Goal: Task Accomplishment & Management: Use online tool/utility

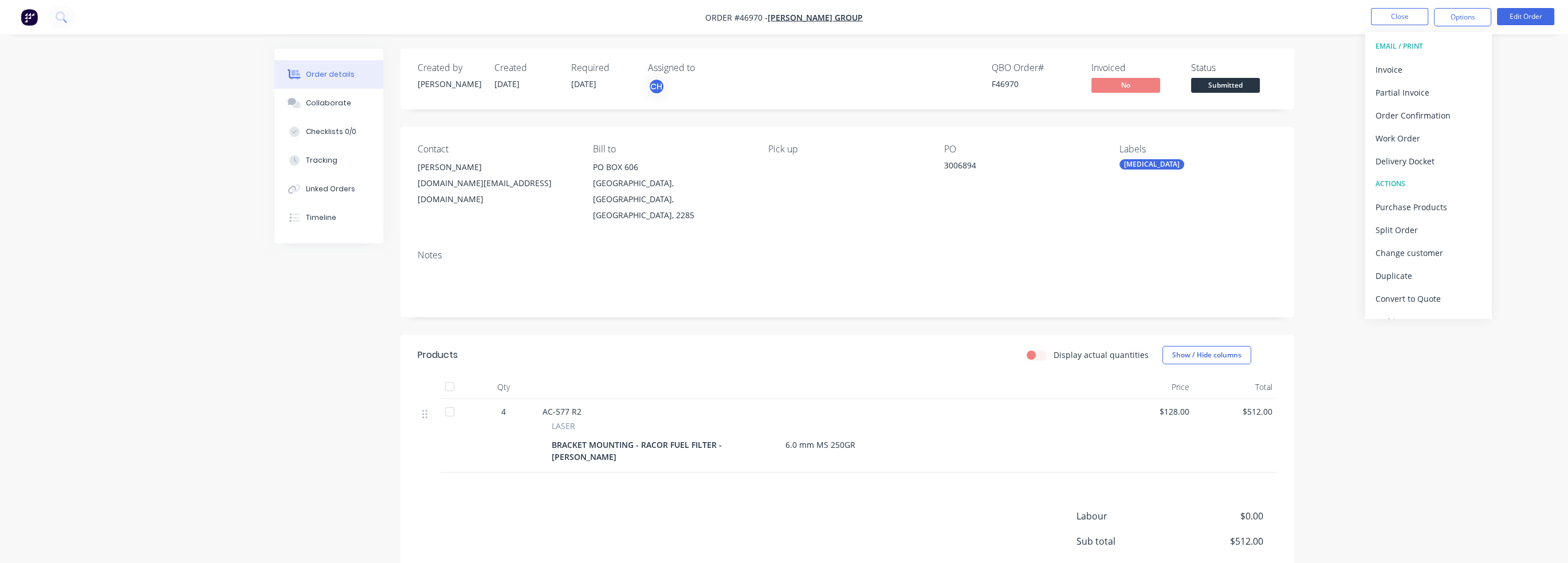
click at [1533, 57] on div "Order details Collaborate Checklists 0/0 Tracking Linked Orders Timeline Order …" at bounding box center [784, 326] width 1568 height 651
click at [1426, 18] on button "Close" at bounding box center [1400, 16] width 58 height 17
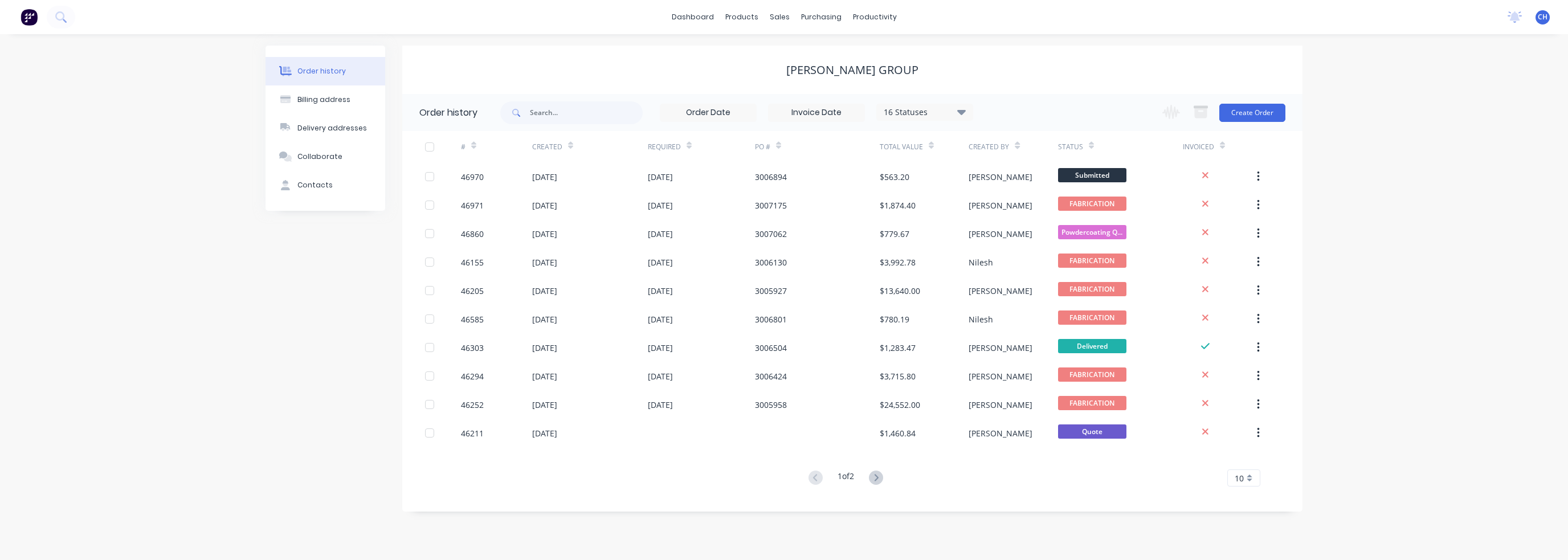
click at [319, 71] on div "Order history" at bounding box center [321, 71] width 48 height 10
click at [797, 51] on link "Sales Orders" at bounding box center [840, 54] width 151 height 23
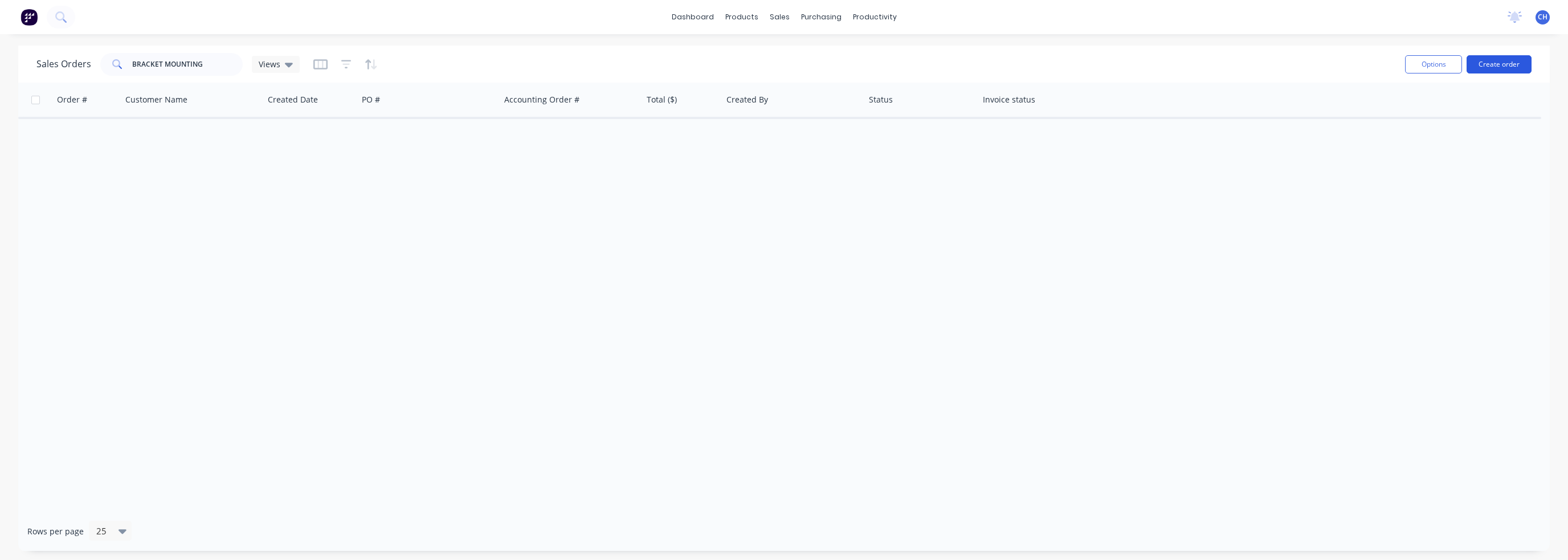
click at [1489, 61] on button "Create order" at bounding box center [1499, 64] width 65 height 18
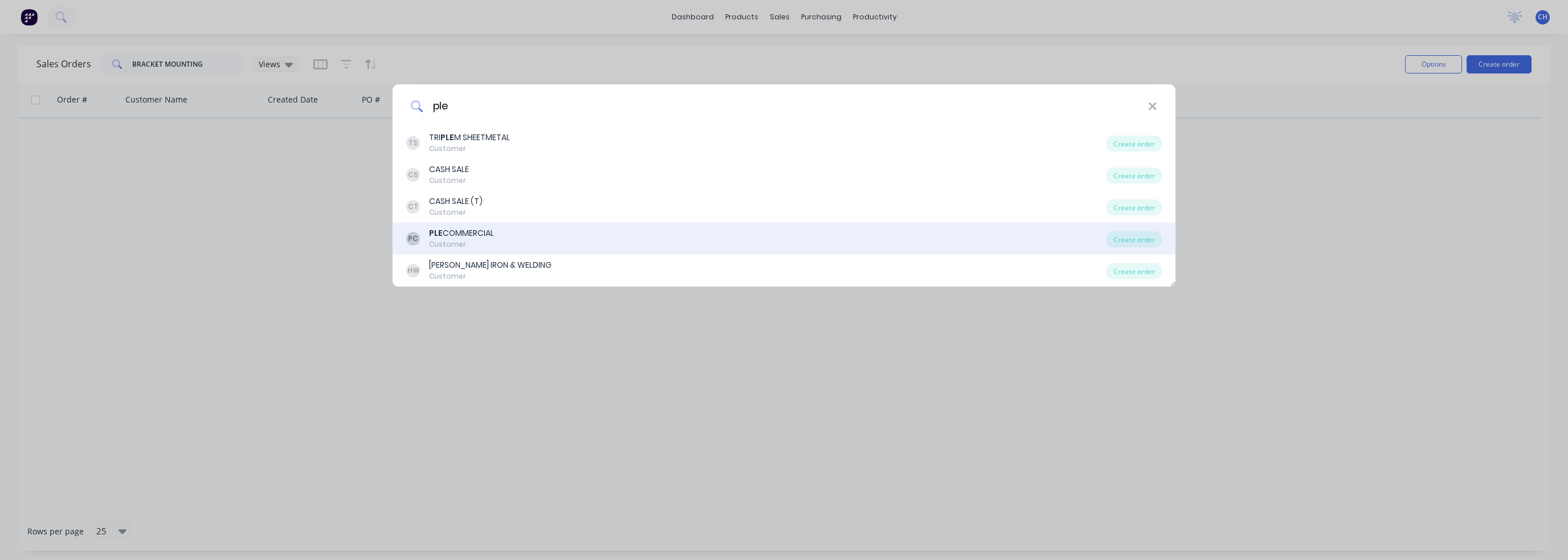
type input "ple"
click at [498, 234] on div "PC PLE COMMERCIAL Customer" at bounding box center [756, 239] width 700 height 22
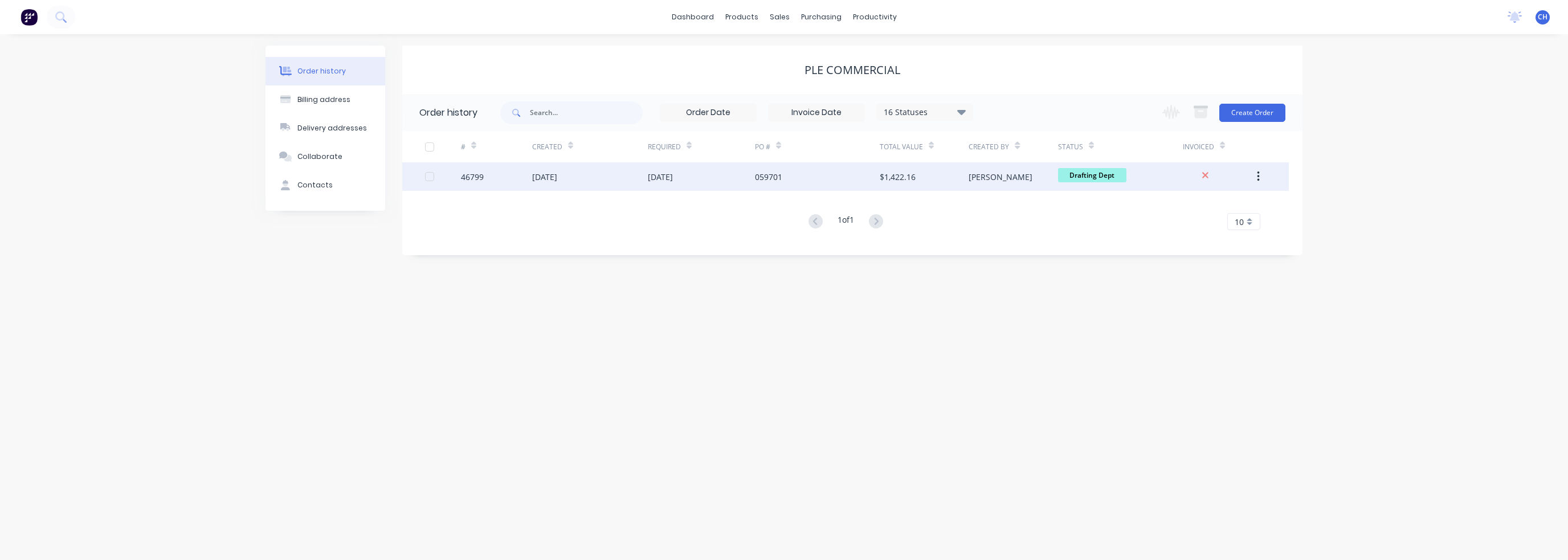
click at [987, 179] on div "[PERSON_NAME]" at bounding box center [1013, 177] width 89 height 29
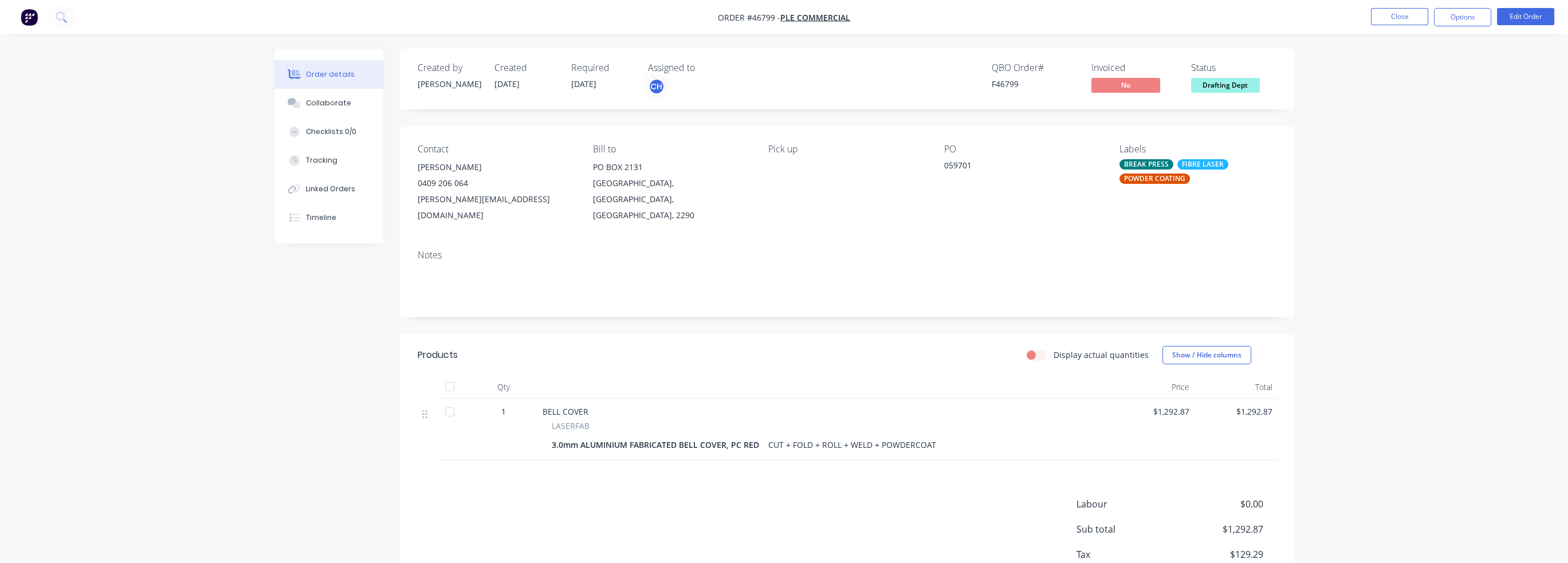
click at [1459, 228] on div "Order details Collaborate Checklists 0/0 Tracking Linked Orders Timeline Order …" at bounding box center [784, 319] width 1568 height 640
click at [1464, 12] on button "Options" at bounding box center [1463, 17] width 58 height 18
click at [1410, 128] on button "Work Order" at bounding box center [1428, 138] width 126 height 23
click at [1430, 113] on div "Without pricing" at bounding box center [1428, 116] width 105 height 17
